Goal: Check status: Check status

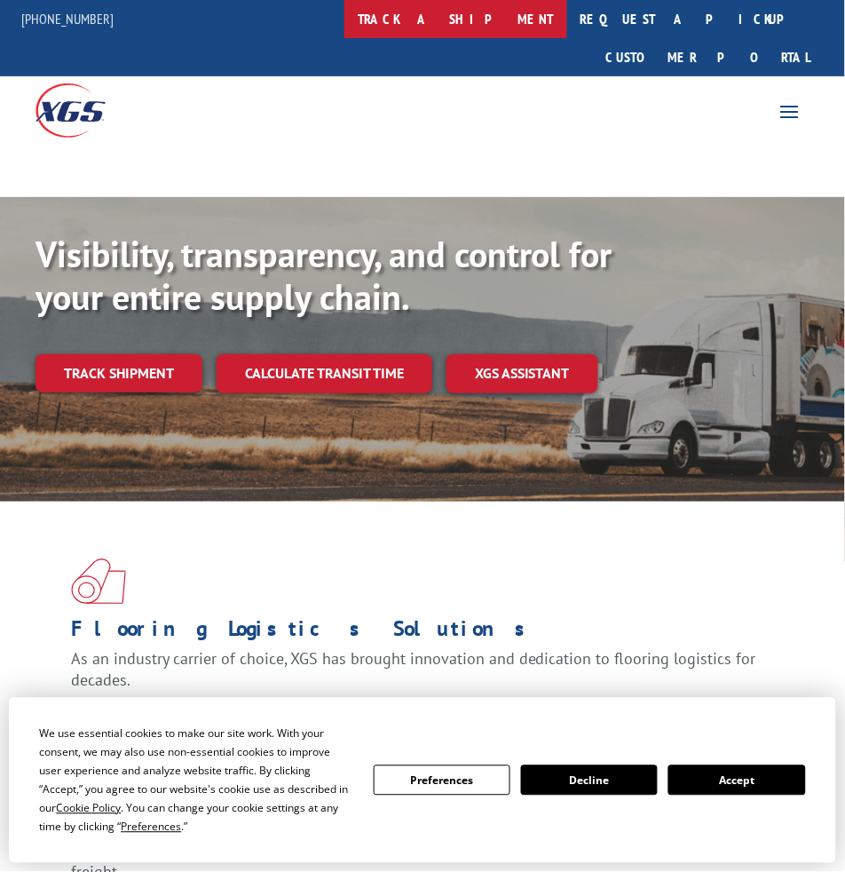
click at [491, 22] on link "track a shipment" at bounding box center [456, 19] width 223 height 38
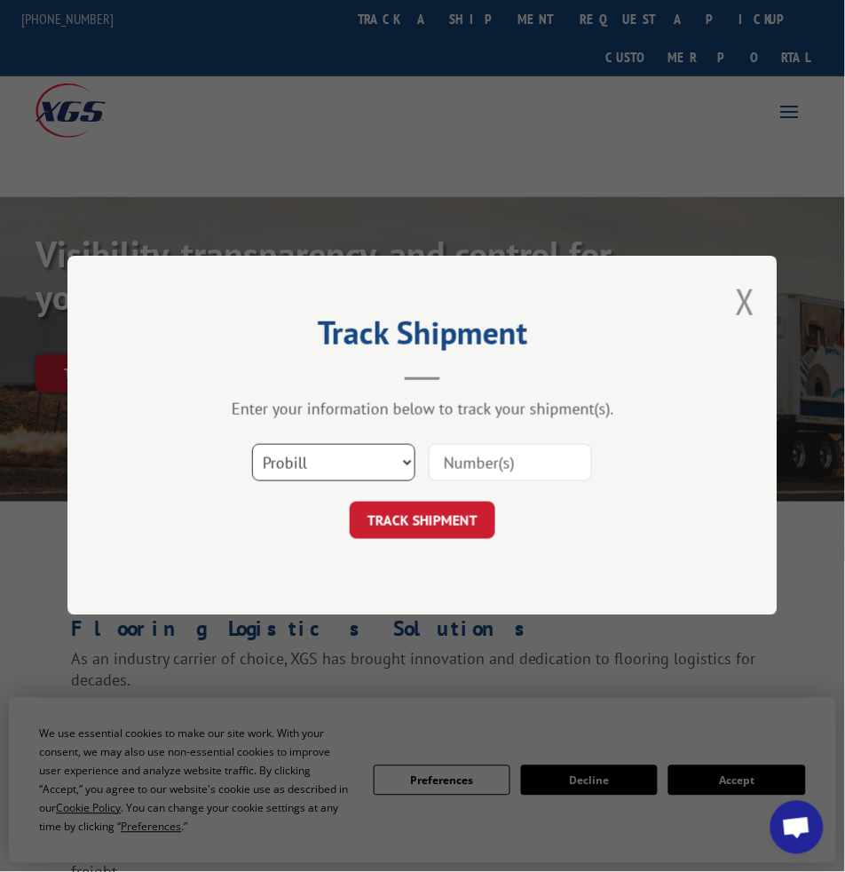
click at [329, 454] on select "Select category... Probill BOL PO" at bounding box center [333, 463] width 163 height 37
select select "bol"
click at [252, 445] on select "Select category... Probill BOL PO" at bounding box center [333, 463] width 163 height 37
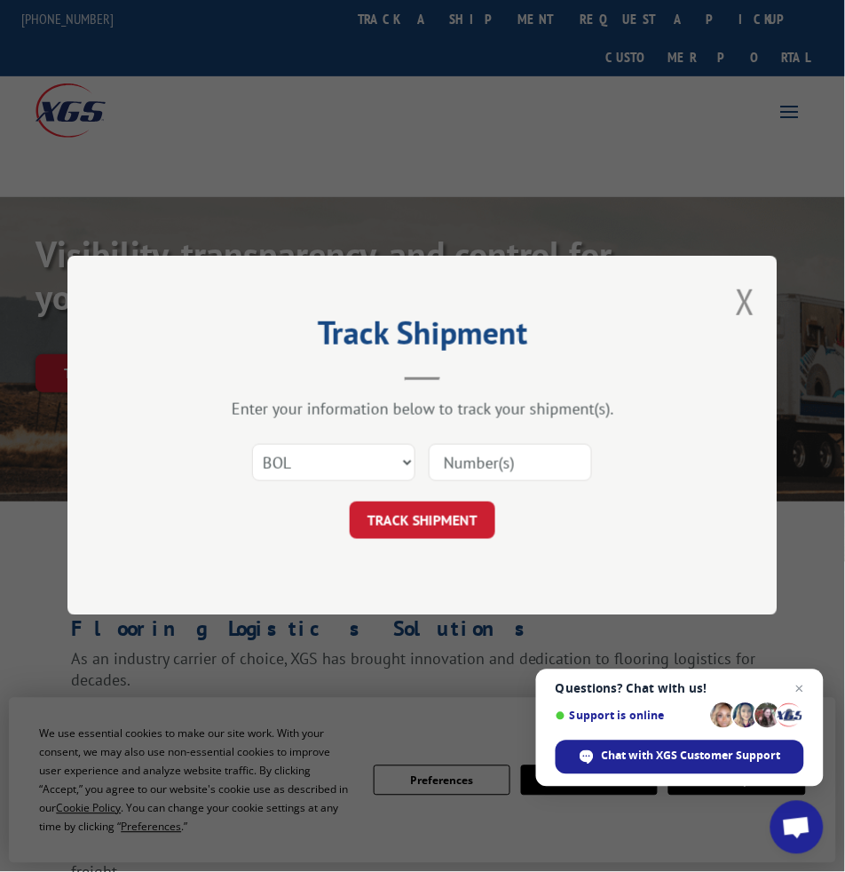
click at [480, 487] on div "Select category... Probill BOL PO" at bounding box center [422, 463] width 533 height 59
click at [482, 475] on input at bounding box center [510, 463] width 163 height 37
paste input "851549"
type input "851549"
click at [427, 514] on button "TRACK SHIPMENT" at bounding box center [423, 521] width 146 height 37
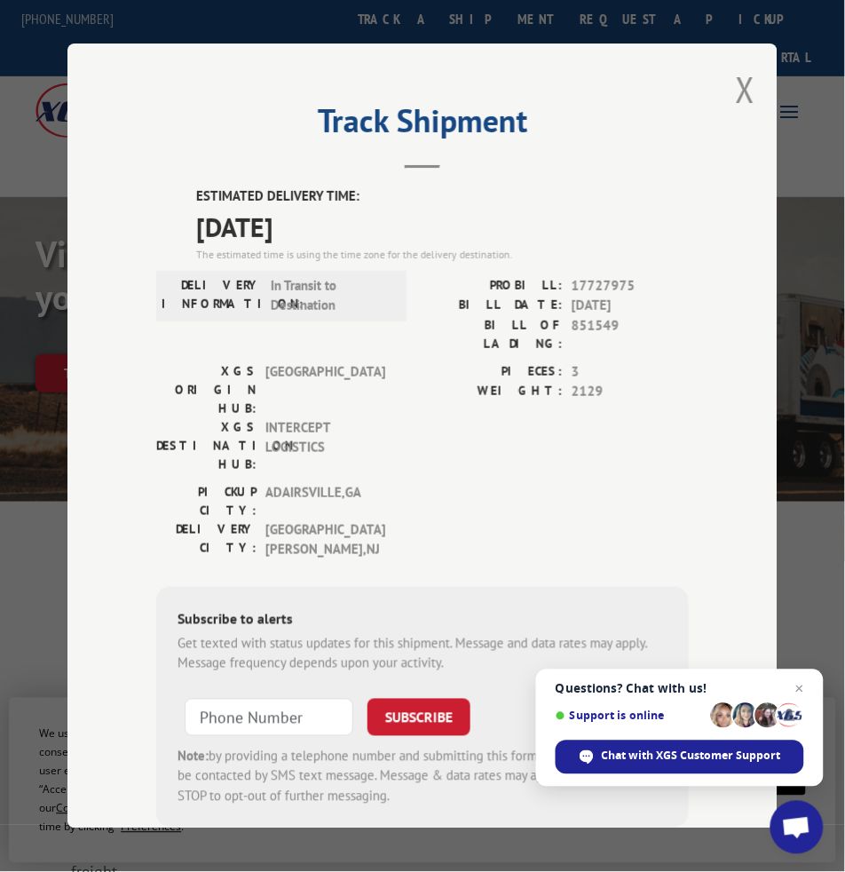
click at [417, 483] on div "[GEOGRAPHIC_DATA]: [GEOGRAPHIC_DATA] , [GEOGRAPHIC_DATA] [GEOGRAPHIC_DATA]: [GE…" at bounding box center [422, 526] width 533 height 86
click at [495, 483] on div "[GEOGRAPHIC_DATA]: [GEOGRAPHIC_DATA] , [GEOGRAPHIC_DATA] [GEOGRAPHIC_DATA]: [GE…" at bounding box center [422, 526] width 533 height 86
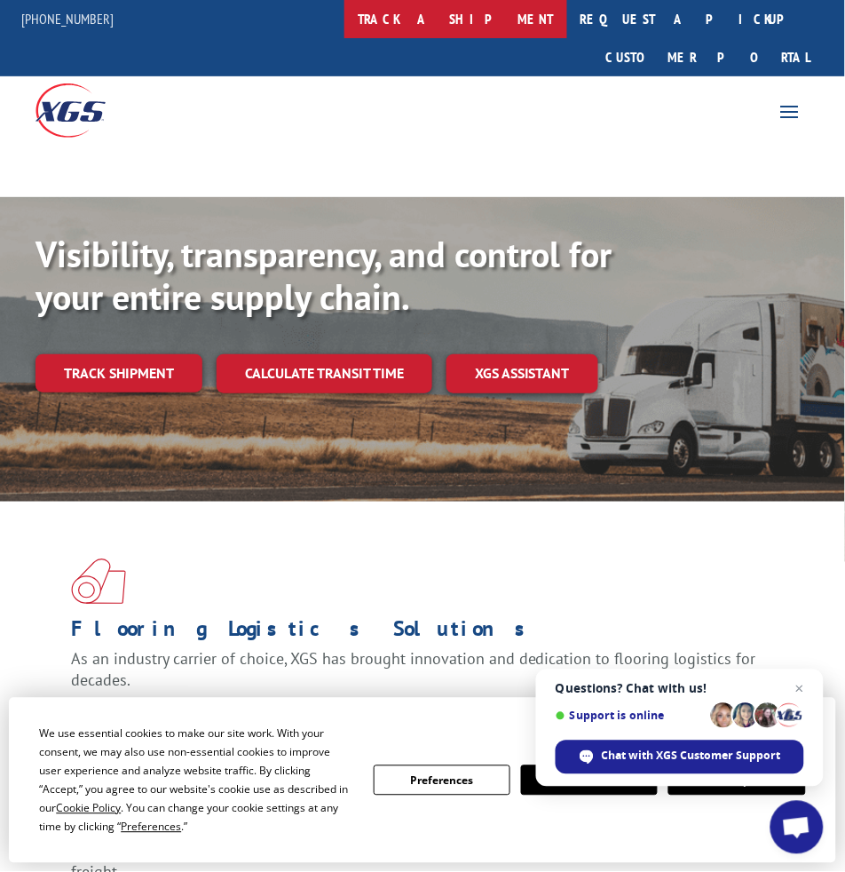
click at [543, 13] on link "track a shipment" at bounding box center [456, 19] width 223 height 38
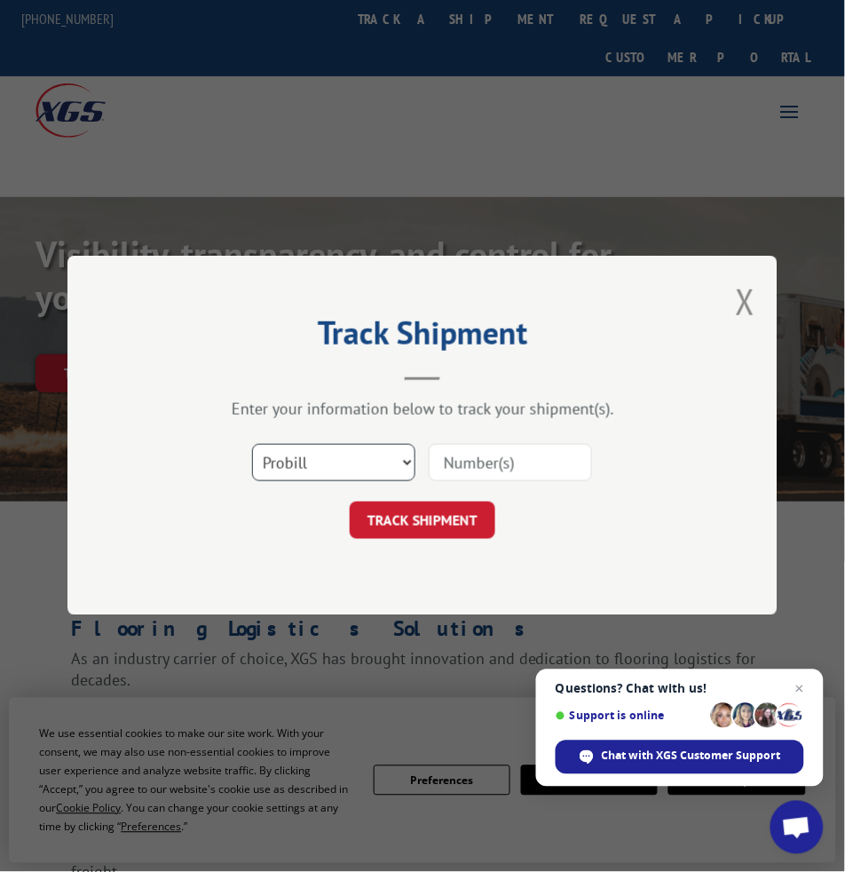
click at [353, 475] on select "Select category... Probill BOL PO" at bounding box center [333, 463] width 163 height 37
select select "bol"
click at [252, 445] on select "Select category... Probill BOL PO" at bounding box center [333, 463] width 163 height 37
click at [507, 479] on input at bounding box center [510, 463] width 163 height 37
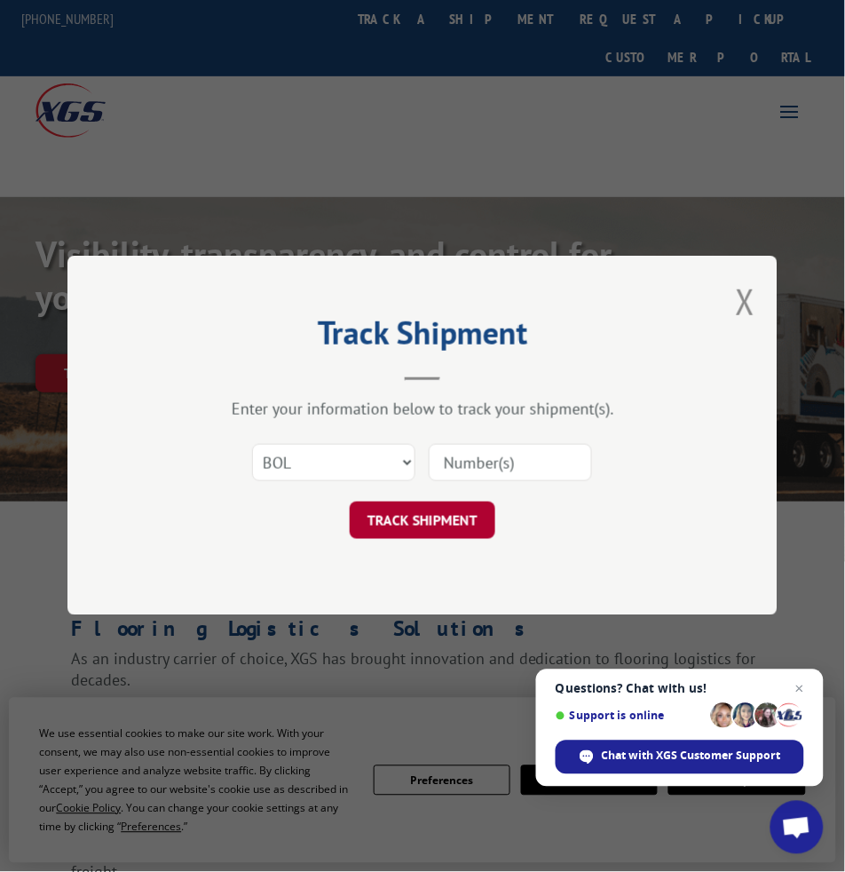
paste input "20333"
type input "20333"
click at [419, 521] on button "TRACK SHIPMENT" at bounding box center [423, 521] width 146 height 37
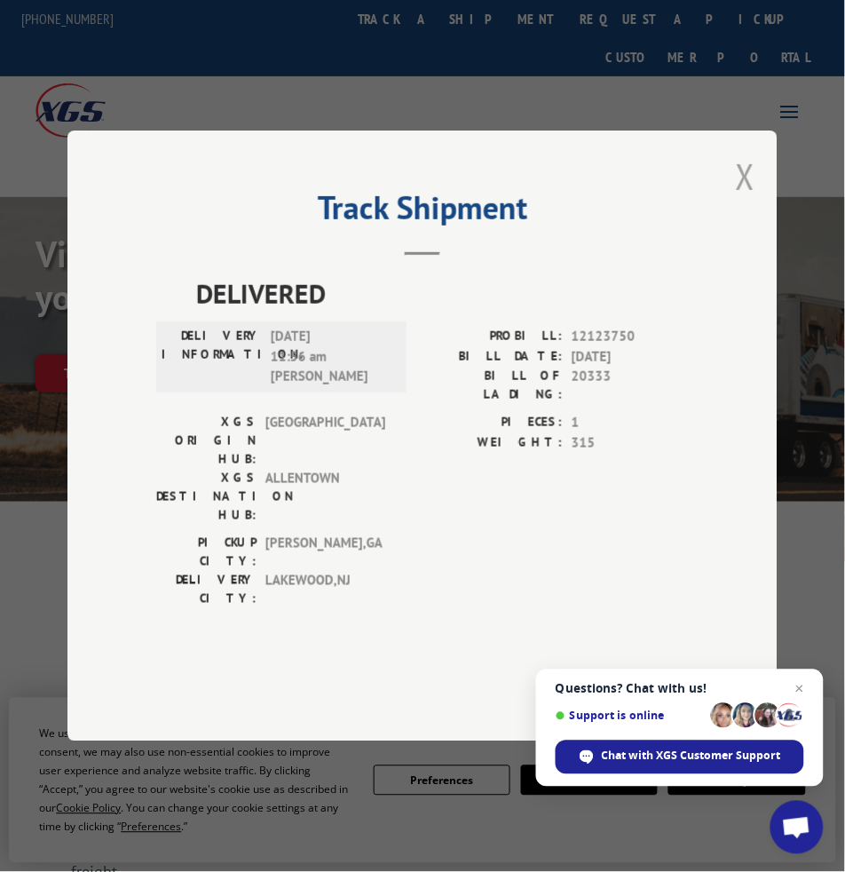
click at [748, 200] on button "Close modal" at bounding box center [746, 176] width 20 height 47
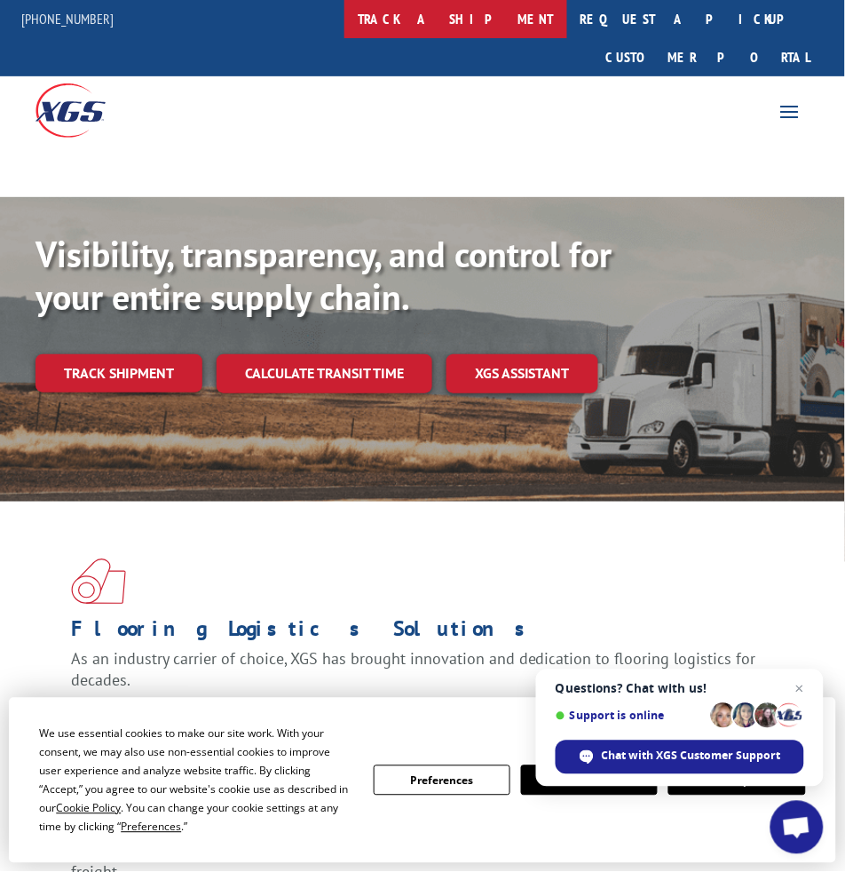
click at [500, 17] on link "track a shipment" at bounding box center [456, 19] width 223 height 38
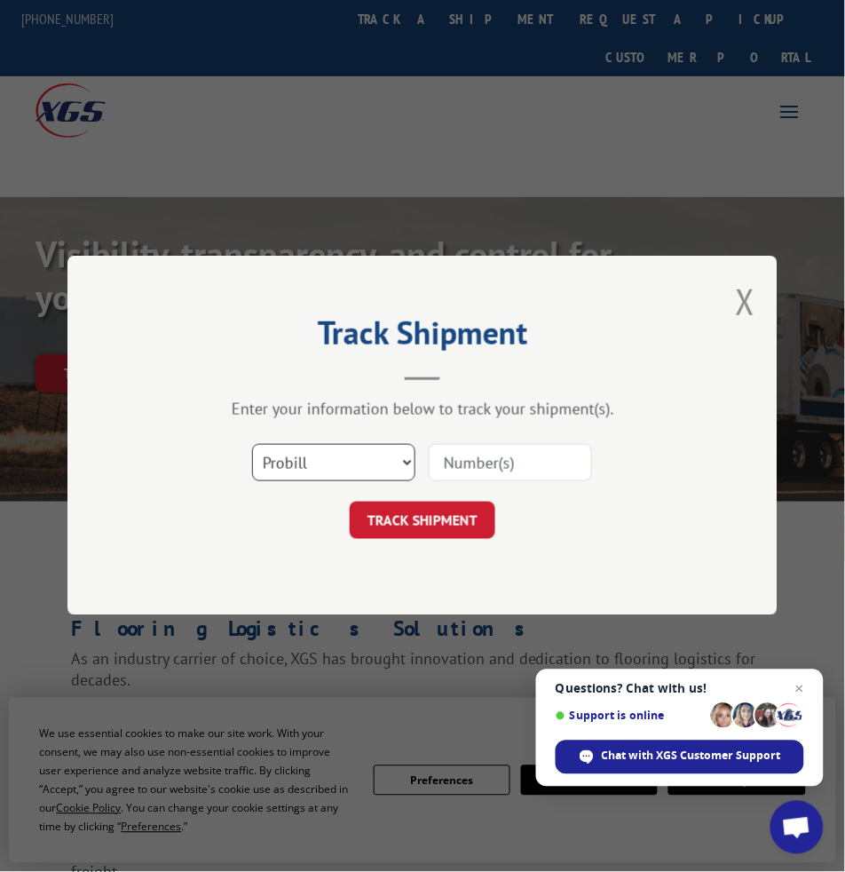
click at [369, 464] on select "Select category... Probill BOL PO" at bounding box center [333, 463] width 163 height 37
select select "bol"
click at [252, 445] on select "Select category... Probill BOL PO" at bounding box center [333, 463] width 163 height 37
click at [505, 466] on input at bounding box center [510, 463] width 163 height 37
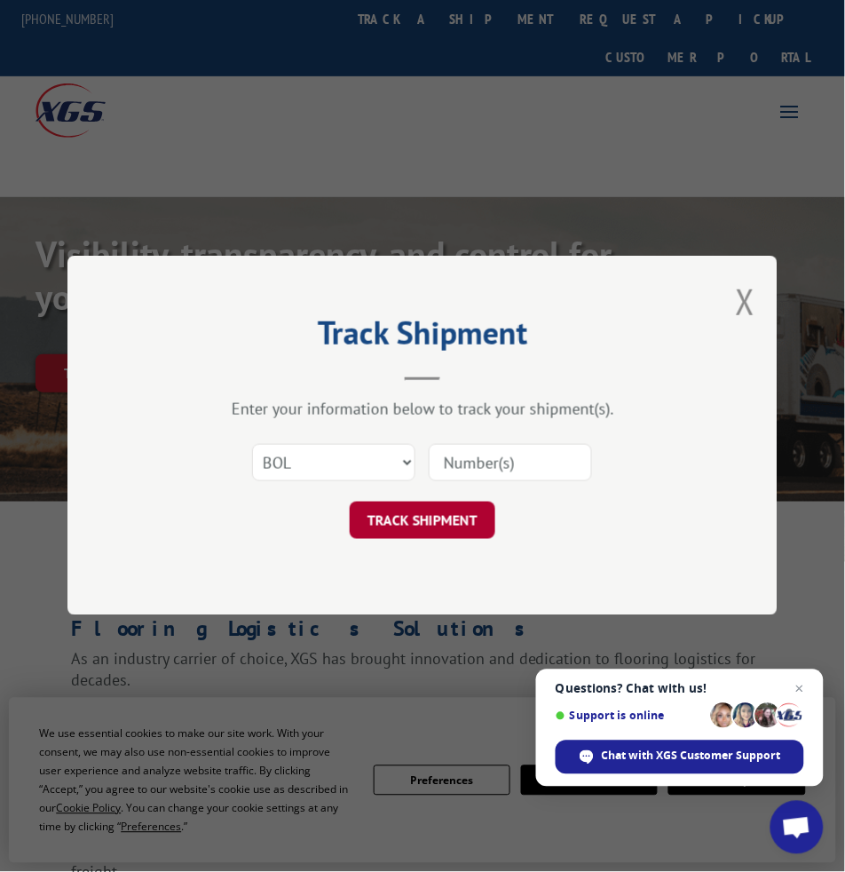
paste input "20333"
type input "20333"
click at [417, 518] on button "TRACK SHIPMENT" at bounding box center [423, 521] width 146 height 37
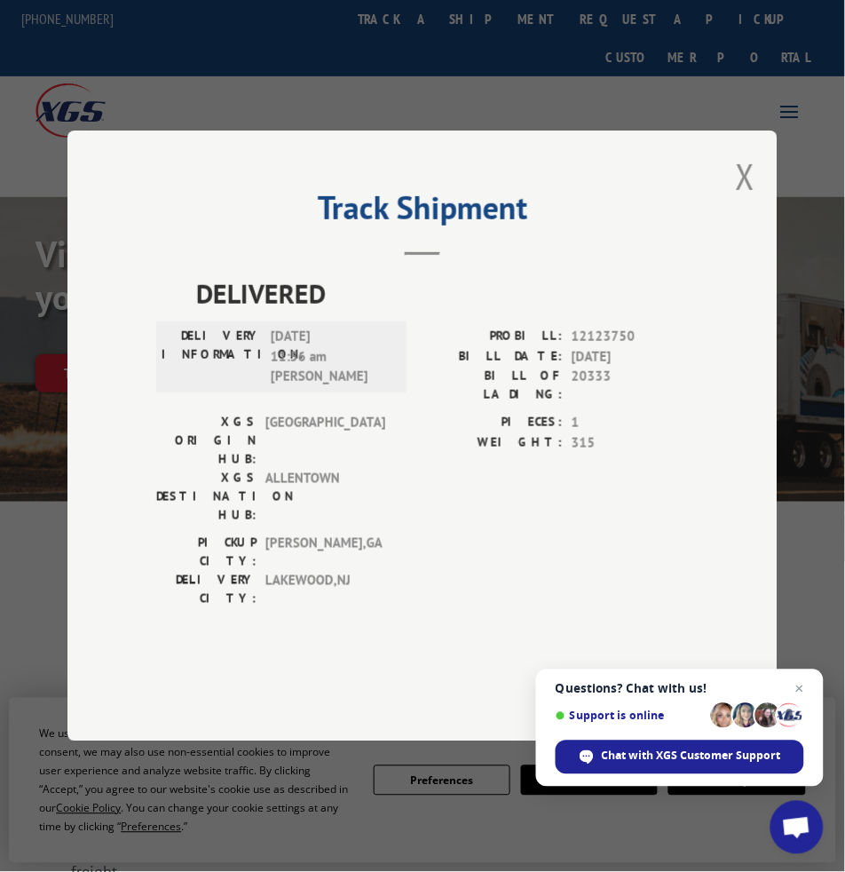
click at [505, 162] on div "Track Shipment DELIVERED DELIVERY INFORMATION: [DATE] 11:56 am [PERSON_NAME]: 1…" at bounding box center [422, 436] width 845 height 872
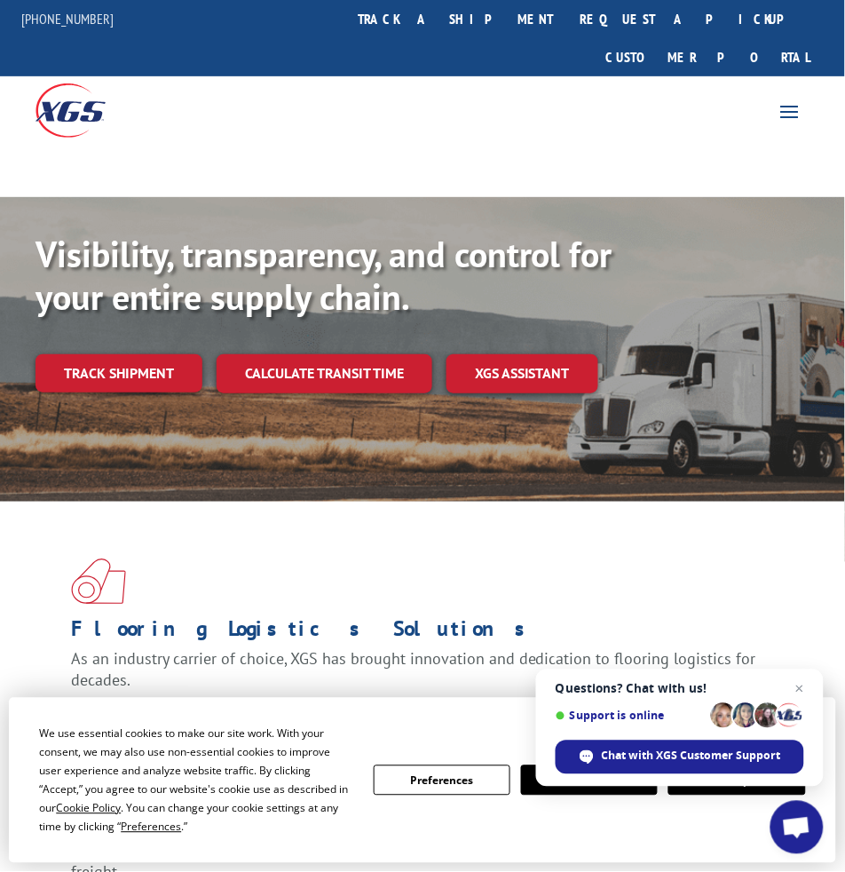
click at [491, 12] on link "track a shipment" at bounding box center [456, 19] width 223 height 38
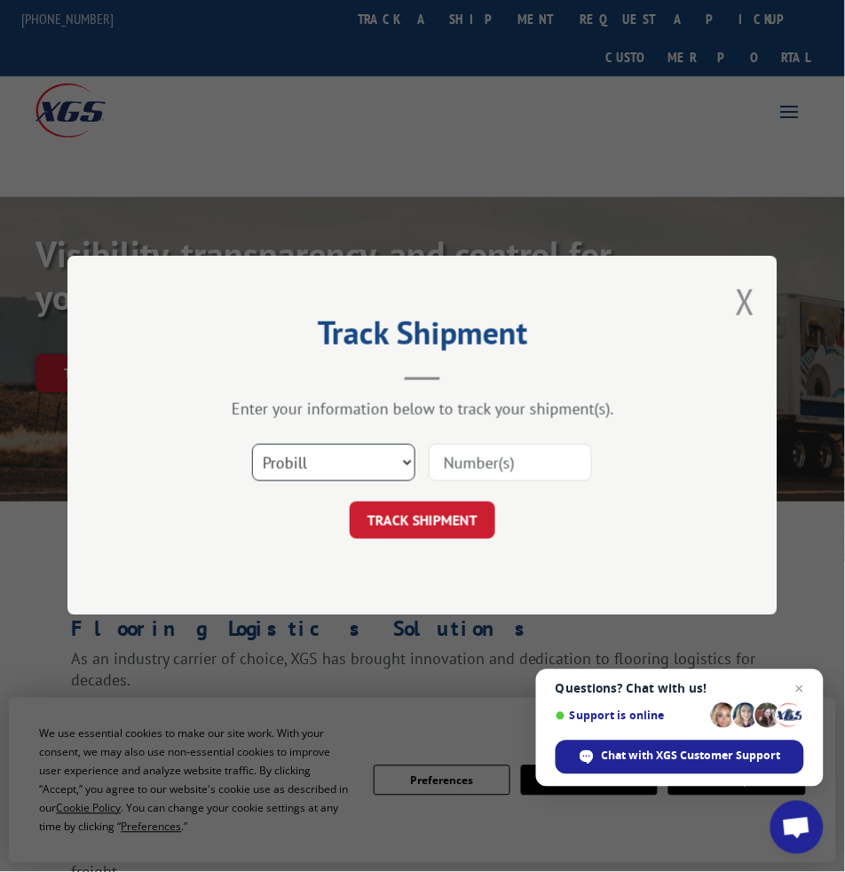
click at [359, 465] on select "Select category... Probill BOL PO" at bounding box center [333, 463] width 163 height 37
select select "bol"
click at [252, 445] on select "Select category... Probill BOL PO" at bounding box center [333, 463] width 163 height 37
drag, startPoint x: 543, startPoint y: 449, endPoint x: 534, endPoint y: 455, distance: 10.4
click at [543, 449] on input at bounding box center [510, 463] width 163 height 37
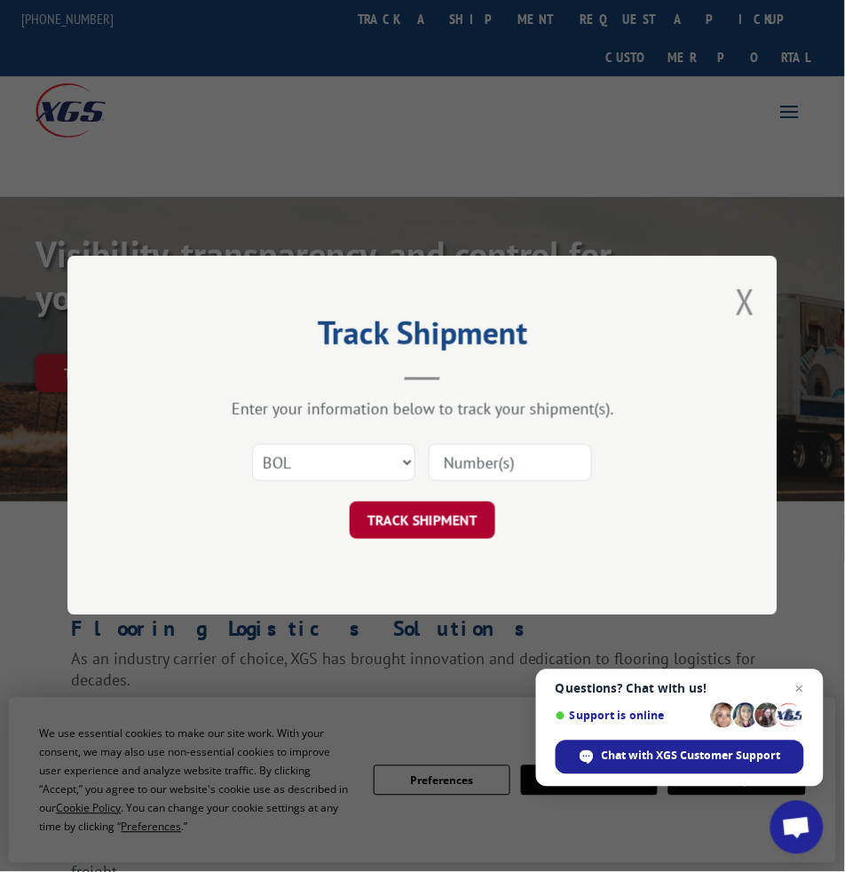
paste input "5184175"
type input "5184175"
click at [450, 511] on button "TRACK SHIPMENT" at bounding box center [423, 521] width 146 height 37
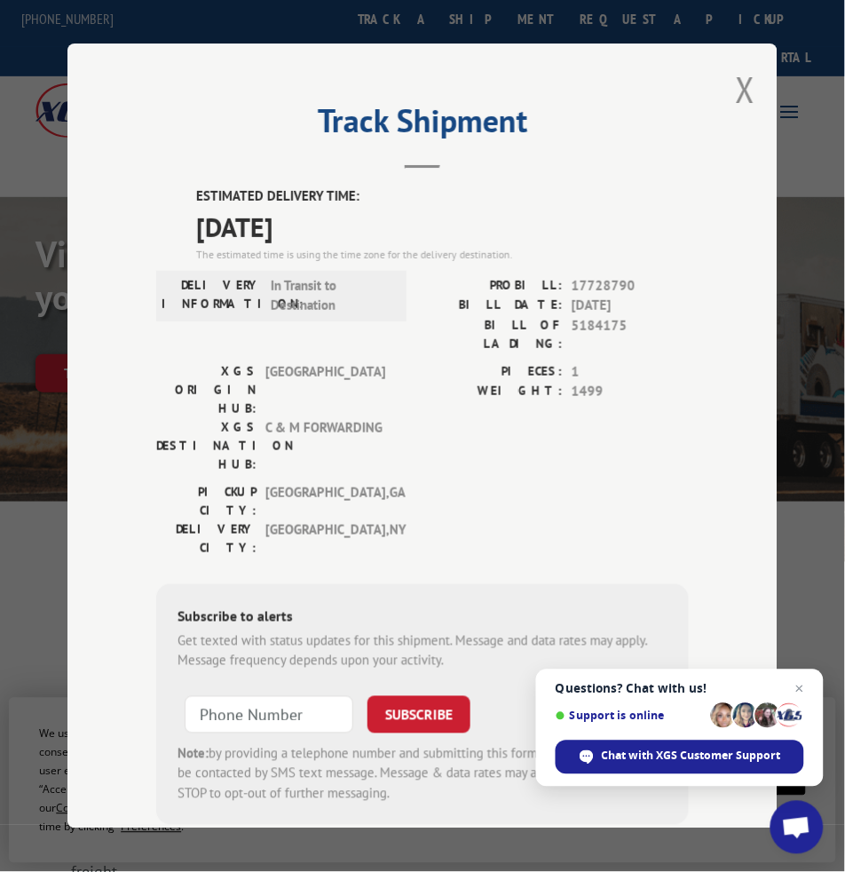
drag, startPoint x: 456, startPoint y: 280, endPoint x: 447, endPoint y: 215, distance: 65.4
click at [456, 279] on label "PROBILL:" at bounding box center [493, 286] width 140 height 20
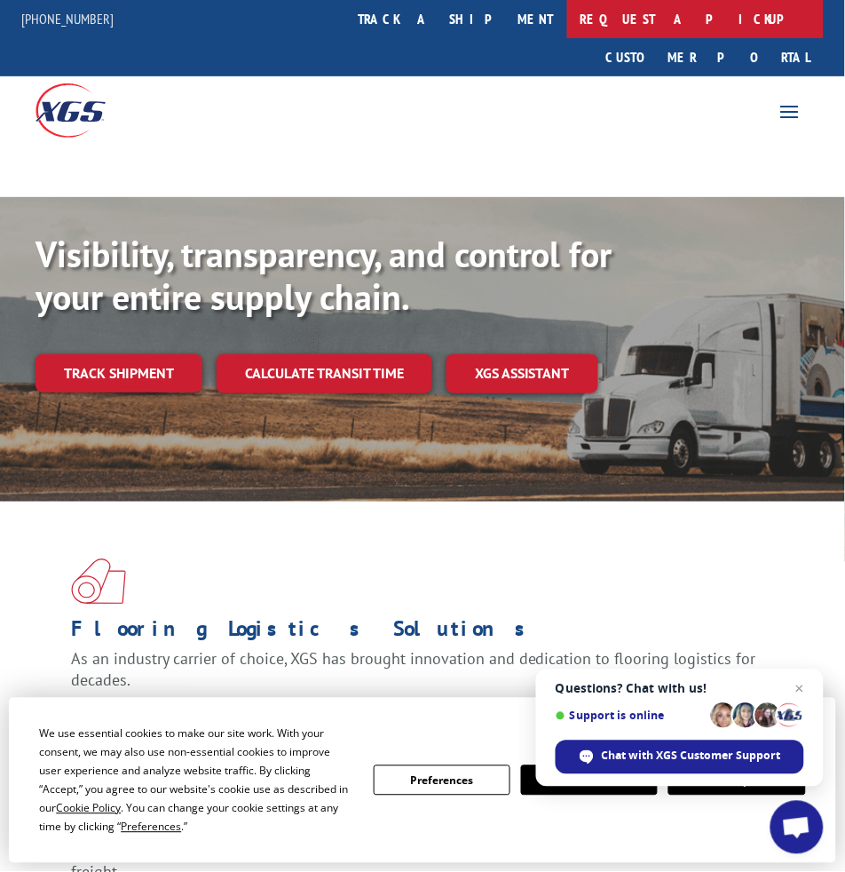
click at [569, 11] on link "Request a pickup" at bounding box center [695, 19] width 257 height 38
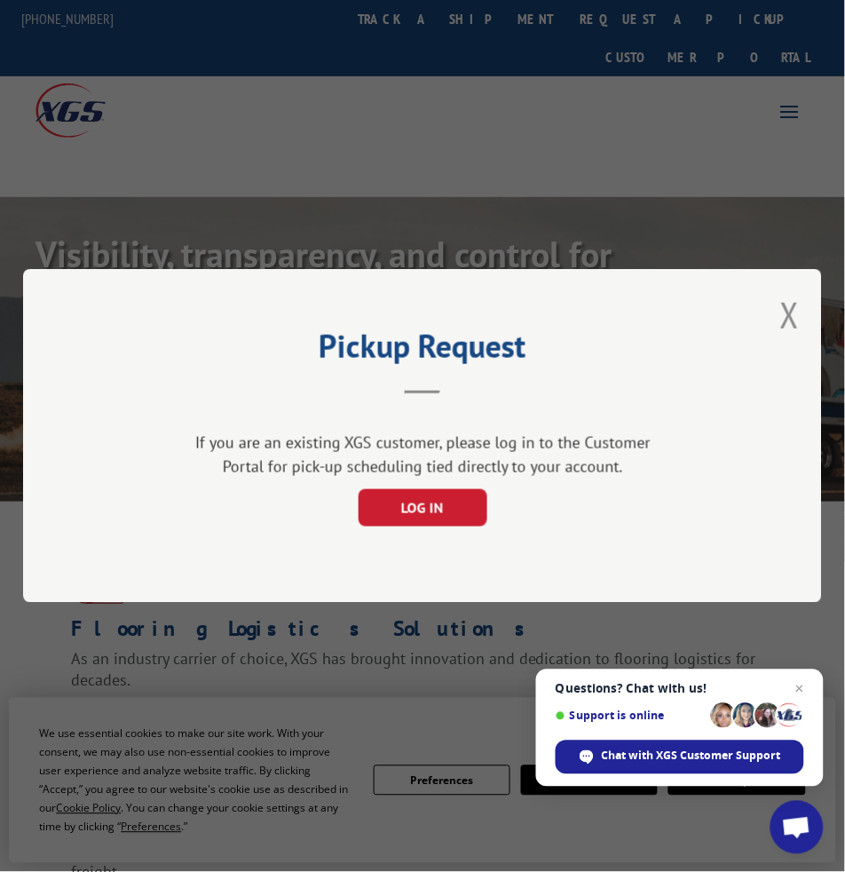
click at [502, 16] on div "Pickup Request If you are an existing XGS customer, please log in to the Custom…" at bounding box center [422, 436] width 845 height 872
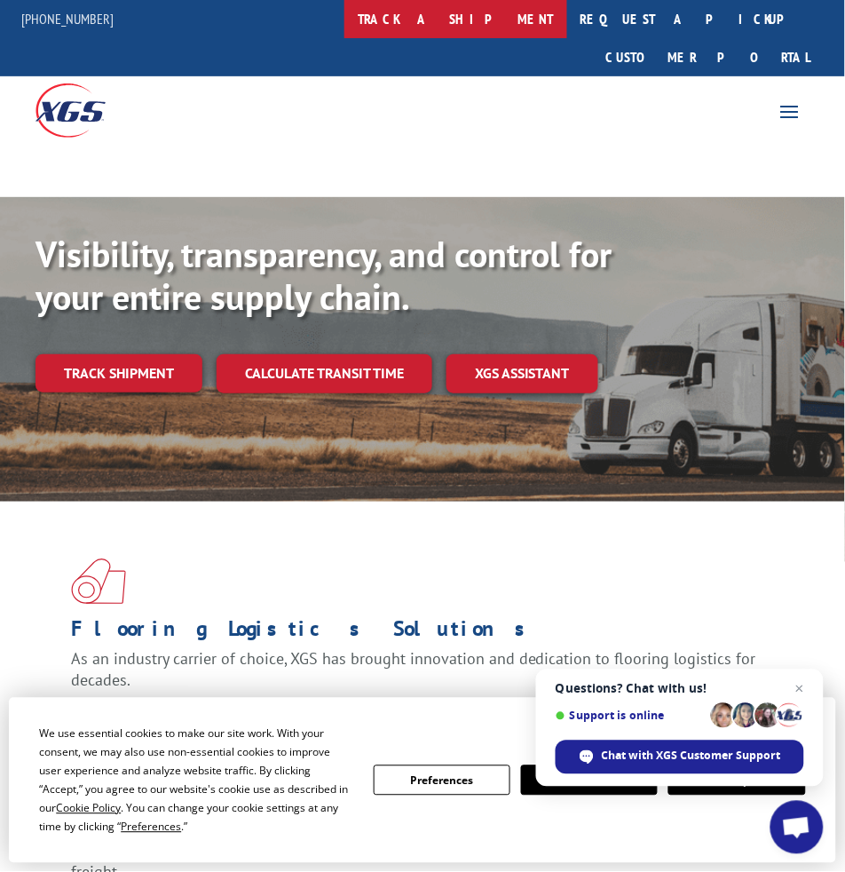
click at [489, 20] on link "track a shipment" at bounding box center [456, 19] width 223 height 38
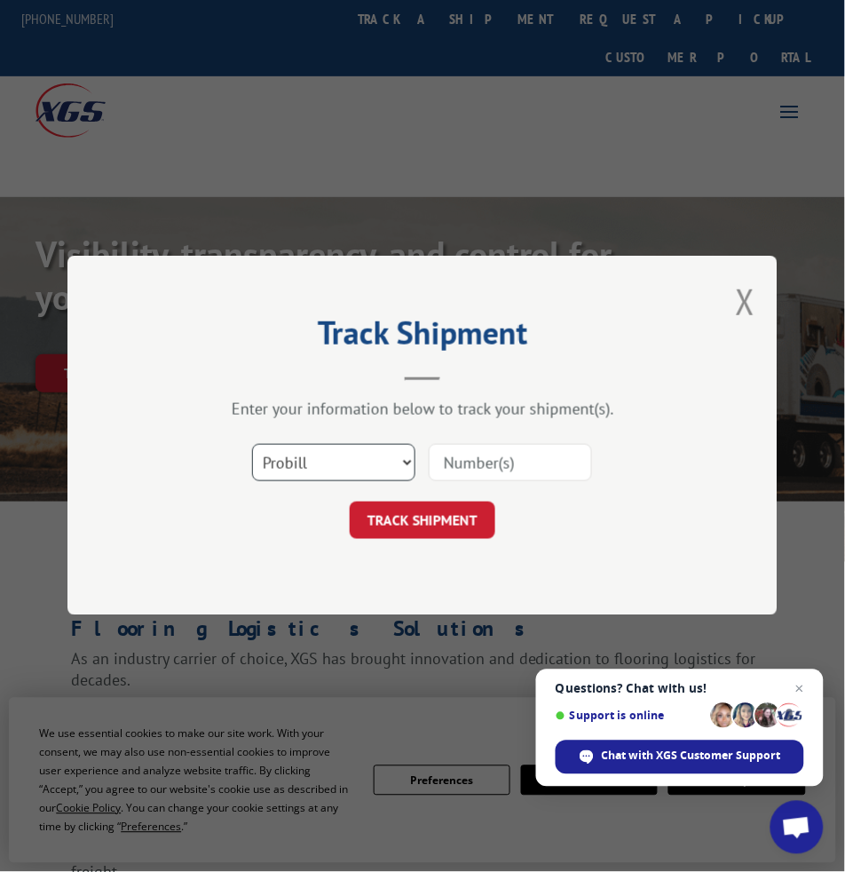
click at [376, 454] on select "Select category... Probill BOL PO" at bounding box center [333, 463] width 163 height 37
select select "bol"
click at [252, 445] on select "Select category... Probill BOL PO" at bounding box center [333, 463] width 163 height 37
click at [500, 470] on input at bounding box center [510, 463] width 163 height 37
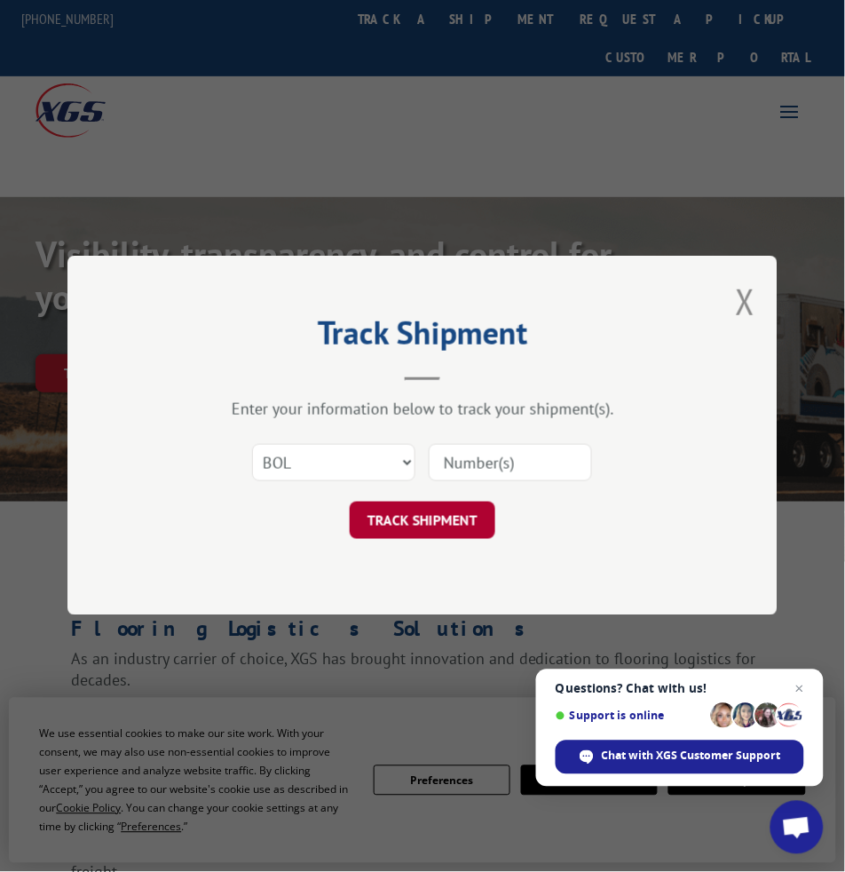
paste input "5159380"
type input "5159380"
click at [438, 516] on button "TRACK SHIPMENT" at bounding box center [423, 521] width 146 height 37
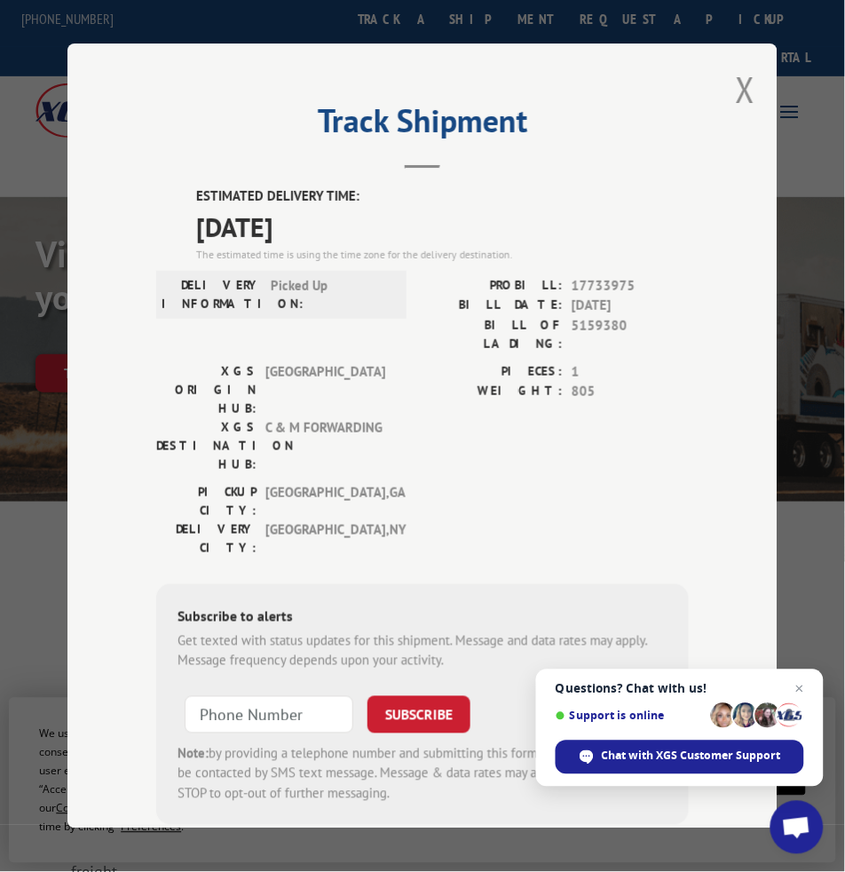
drag, startPoint x: 540, startPoint y: 241, endPoint x: 305, endPoint y: 281, distance: 238.8
click at [540, 247] on div "The estimated time is using the time zone for the delivery destination." at bounding box center [442, 255] width 493 height 16
click at [539, 247] on div "The estimated time is using the time zone for the delivery destination." at bounding box center [442, 255] width 493 height 16
click at [365, 108] on h2 "Track Shipment" at bounding box center [422, 125] width 533 height 34
